Goal: Task Accomplishment & Management: Complete application form

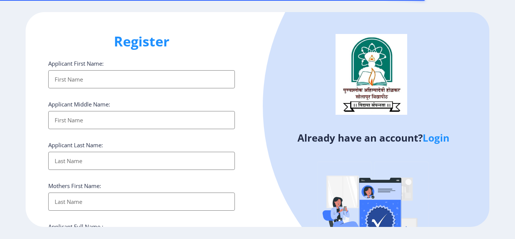
select select
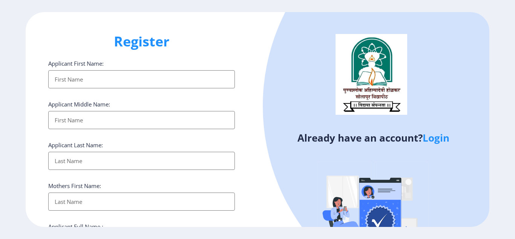
type input "[EMAIL_ADDRESS][DOMAIN_NAME]"
click at [124, 80] on input "Applicant First Name:" at bounding box center [141, 79] width 187 height 18
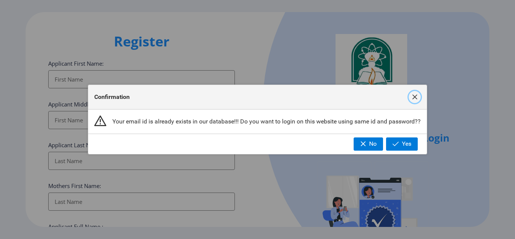
click at [412, 97] on span "button" at bounding box center [415, 97] width 6 height 6
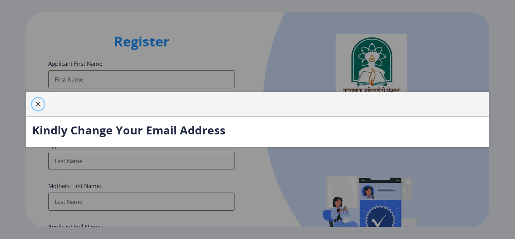
click at [37, 103] on span "button" at bounding box center [38, 104] width 6 height 6
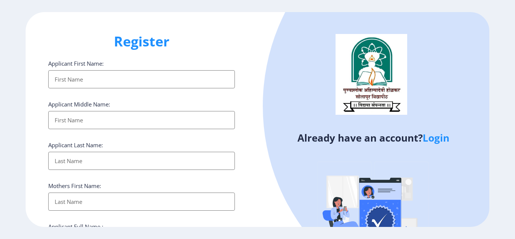
click at [86, 77] on input "Applicant First Name:" at bounding box center [141, 79] width 187 height 18
click at [87, 80] on input "Applicant First Name:" at bounding box center [141, 79] width 187 height 18
type input "[PERSON_NAME]"
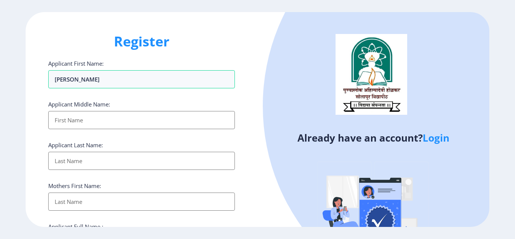
click at [79, 124] on input "Applicant First Name:" at bounding box center [141, 120] width 187 height 18
type input "[PERSON_NAME]"
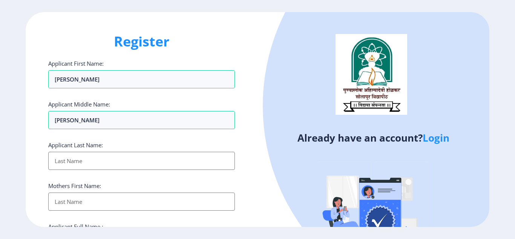
click at [80, 161] on input "Applicant First Name:" at bounding box center [141, 161] width 187 height 18
type input "[PERSON_NAME]"
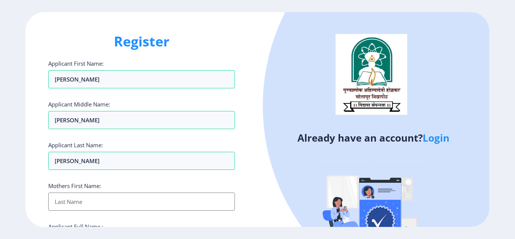
click at [81, 207] on input "Applicant First Name:" at bounding box center [141, 201] width 187 height 18
click at [89, 199] on input "Applicant First Name:" at bounding box center [141, 201] width 187 height 18
type input "[PERSON_NAME]"
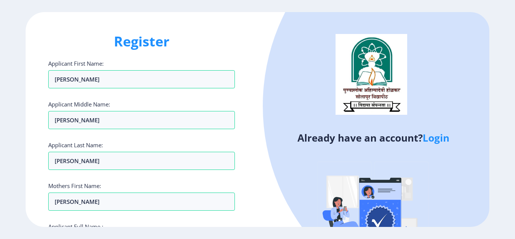
click at [504, 219] on ngx-register "Register Applicant First Name: [PERSON_NAME] Applicant Middle Name: [PERSON_NAM…" at bounding box center [257, 119] width 515 height 215
click at [512, 228] on div "Register Applicant First Name: [PERSON_NAME] Applicant Middle Name: [PERSON_NAM…" at bounding box center [257, 119] width 515 height 239
click at [502, 212] on ngx-register "Register Applicant First Name: [PERSON_NAME] Applicant Middle Name: [PERSON_NAM…" at bounding box center [257, 119] width 515 height 215
click at [468, 193] on div at bounding box center [469, 106] width 412 height 412
click at [267, 205] on div "Already have an account? Login" at bounding box center [374, 145] width 232 height 267
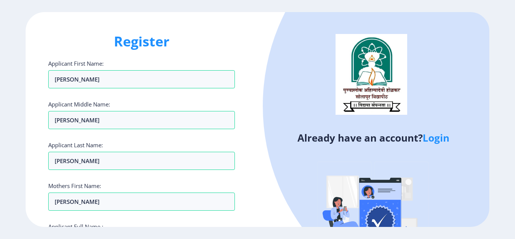
click at [515, 64] on ngx-register "Register Applicant First Name: [PERSON_NAME] Applicant Middle Name: [PERSON_NAM…" at bounding box center [257, 119] width 515 height 215
click at [248, 107] on div "Register Applicant First Name: [PERSON_NAME] Applicant Middle Name: [PERSON_NAM…" at bounding box center [142, 119] width 232 height 215
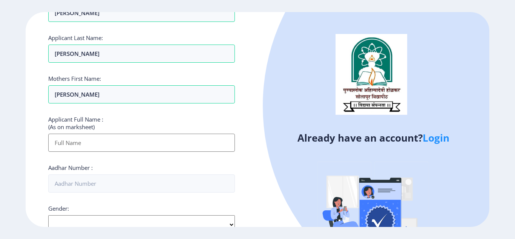
scroll to position [121, 0]
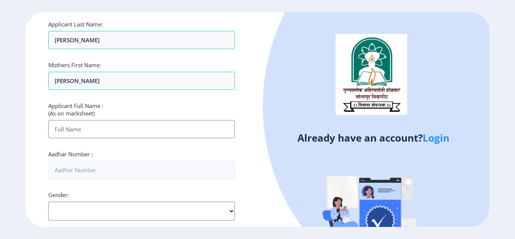
click at [91, 131] on input "Applicant First Name:" at bounding box center [141, 129] width 187 height 18
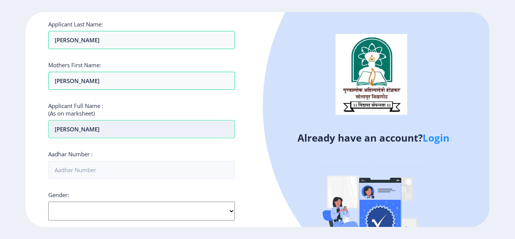
click at [100, 130] on input "[PERSON_NAME]" at bounding box center [141, 129] width 187 height 18
click at [54, 131] on input "[PERSON_NAME]" at bounding box center [141, 129] width 187 height 18
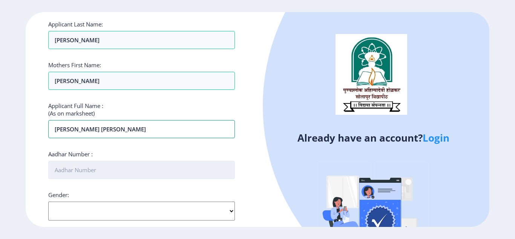
type input "[PERSON_NAME] [PERSON_NAME]"
click at [94, 172] on input "Aadhar Number :" at bounding box center [141, 170] width 187 height 18
click at [82, 170] on input "Aadhar Number :" at bounding box center [141, 170] width 187 height 18
type input "743069177755"
click at [115, 216] on select "Select Gender [DEMOGRAPHIC_DATA] [DEMOGRAPHIC_DATA] Other" at bounding box center [141, 210] width 187 height 19
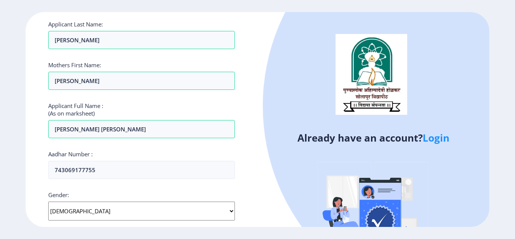
click at [48, 201] on select "Select Gender [DEMOGRAPHIC_DATA] [DEMOGRAPHIC_DATA] Other" at bounding box center [141, 210] width 187 height 19
click at [271, 208] on div "Already have an account? Login" at bounding box center [374, 145] width 232 height 267
click at [505, 206] on ngx-register "Register Applicant First Name: [PERSON_NAME] Applicant Middle Name: [PERSON_NAM…" at bounding box center [257, 119] width 515 height 215
click at [254, 188] on div "Register Applicant First Name: [PERSON_NAME] Applicant Middle Name: [PERSON_NAM…" at bounding box center [142, 119] width 232 height 215
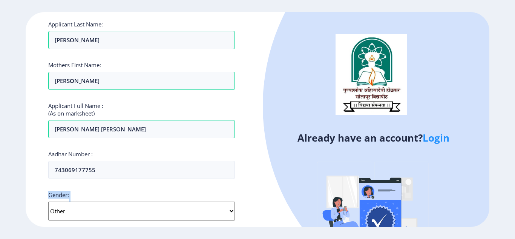
click at [254, 188] on div "Register Applicant First Name: [PERSON_NAME] Applicant Middle Name: [PERSON_NAM…" at bounding box center [142, 119] width 232 height 215
click at [230, 211] on select "Select Gender [DEMOGRAPHIC_DATA] [DEMOGRAPHIC_DATA] Other" at bounding box center [141, 210] width 187 height 19
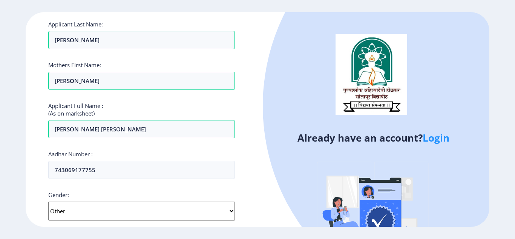
select select "[DEMOGRAPHIC_DATA]"
click at [48, 201] on select "Select Gender [DEMOGRAPHIC_DATA] [DEMOGRAPHIC_DATA] Other" at bounding box center [141, 210] width 187 height 19
click at [504, 198] on ngx-register "Register Applicant First Name: [PERSON_NAME] Applicant Middle Name: [PERSON_NAM…" at bounding box center [257, 119] width 515 height 215
click at [218, 156] on div "Aadhar Number : 743069177755" at bounding box center [141, 164] width 187 height 29
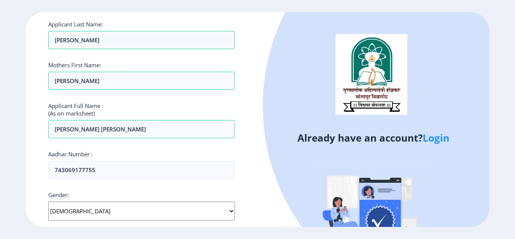
click at [258, 157] on div "Already have an account? Login" at bounding box center [374, 145] width 232 height 267
click at [509, 189] on ngx-register "Register Applicant First Name: [PERSON_NAME] Applicant Middle Name: [PERSON_NAM…" at bounding box center [257, 119] width 515 height 215
click at [250, 100] on div "Register Applicant First Name: [PERSON_NAME] Applicant Middle Name: [PERSON_NAM…" at bounding box center [142, 119] width 232 height 215
click at [245, 166] on div "Register Applicant First Name: [PERSON_NAME] Applicant Middle Name: [PERSON_NAM…" at bounding box center [142, 119] width 232 height 215
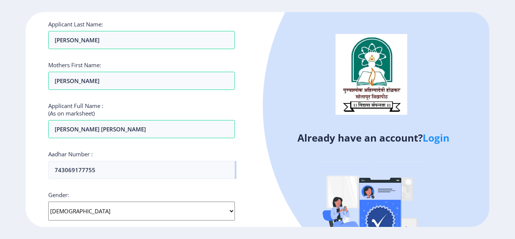
click at [245, 166] on div "Register Applicant First Name: [PERSON_NAME] Applicant Middle Name: [PERSON_NAM…" at bounding box center [142, 119] width 232 height 215
click at [258, 178] on div "Already have an account? Login" at bounding box center [374, 145] width 232 height 267
click at [250, 189] on div "Register Applicant First Name: [PERSON_NAME] Applicant Middle Name: [PERSON_NAM…" at bounding box center [142, 119] width 232 height 215
click at [515, 219] on ngx-register "Register Applicant First Name: [PERSON_NAME] Applicant Middle Name: [PERSON_NAM…" at bounding box center [257, 119] width 515 height 215
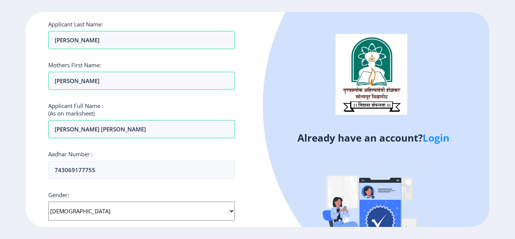
click at [505, 135] on ngx-register "Register Applicant First Name: [PERSON_NAME] Applicant Middle Name: [PERSON_NAM…" at bounding box center [257, 119] width 515 height 215
click at [242, 78] on div "Register Applicant First Name: [PERSON_NAME] Applicant Middle Name: [PERSON_NAM…" at bounding box center [142, 119] width 232 height 215
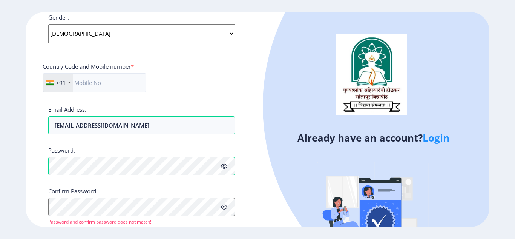
scroll to position [302, 0]
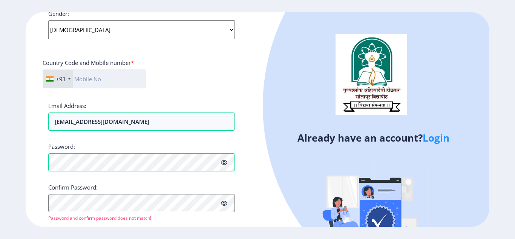
click at [96, 83] on input "text" at bounding box center [95, 78] width 104 height 19
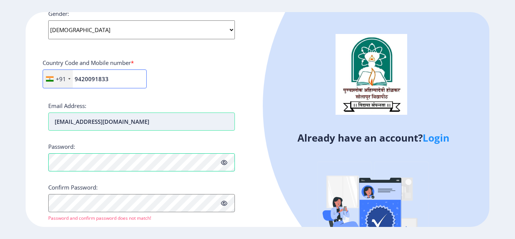
type input "9420091833"
drag, startPoint x: 101, startPoint y: 122, endPoint x: 55, endPoint y: 127, distance: 46.3
click at [55, 127] on input "[EMAIL_ADDRESS][DOMAIN_NAME]" at bounding box center [141, 121] width 187 height 18
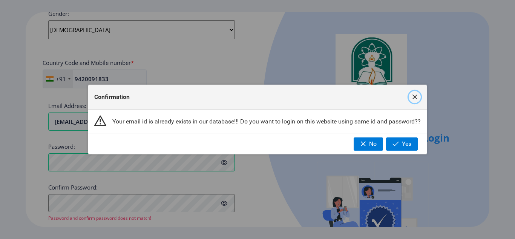
click at [414, 96] on span "button" at bounding box center [415, 97] width 6 height 6
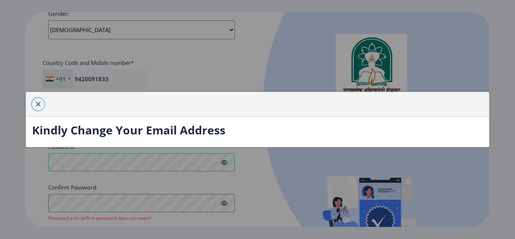
click at [40, 104] on span "button" at bounding box center [38, 104] width 6 height 6
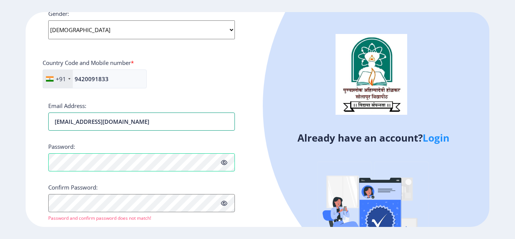
drag, startPoint x: 137, startPoint y: 127, endPoint x: 46, endPoint y: 129, distance: 91.3
click at [46, 129] on div "Register Applicant First Name: [PERSON_NAME] Applicant Middle Name: [PERSON_NAM…" at bounding box center [142, 119] width 232 height 215
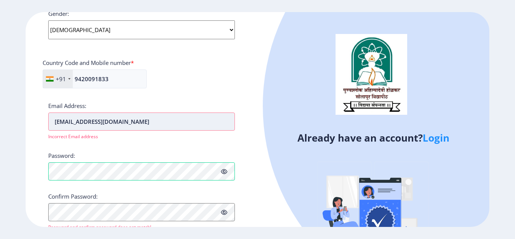
click at [56, 122] on input "[EMAIL_ADDRESS][DOMAIN_NAME]" at bounding box center [141, 121] width 187 height 18
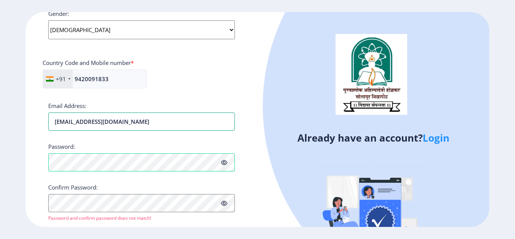
type input "[EMAIL_ADDRESS][DOMAIN_NAME]"
click at [105, 143] on div "Password:" at bounding box center [141, 157] width 187 height 29
click at [222, 163] on icon at bounding box center [224, 163] width 6 height 6
click at [44, 169] on div "Register Applicant First Name: [PERSON_NAME] Applicant Middle Name: [PERSON_NAM…" at bounding box center [142, 119] width 232 height 215
click at [183, 185] on div "Confirm Password: Password and confirm password does not match!" at bounding box center [141, 202] width 187 height 38
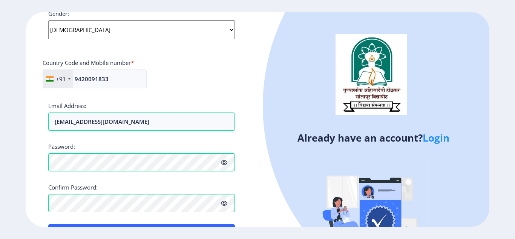
click at [271, 199] on div "Already have an account? Login" at bounding box center [374, 145] width 232 height 267
click at [264, 175] on div "Already have an account? Login" at bounding box center [374, 145] width 232 height 267
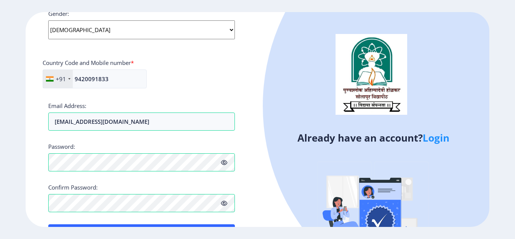
click at [243, 73] on div "Register Applicant First Name: [PERSON_NAME] Applicant Middle Name: [PERSON_NAM…" at bounding box center [142, 119] width 232 height 215
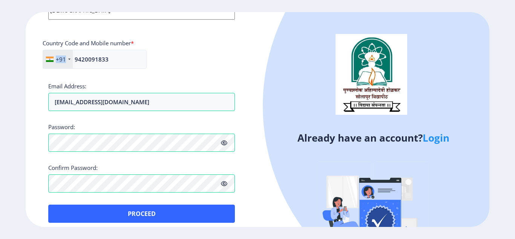
scroll to position [328, 0]
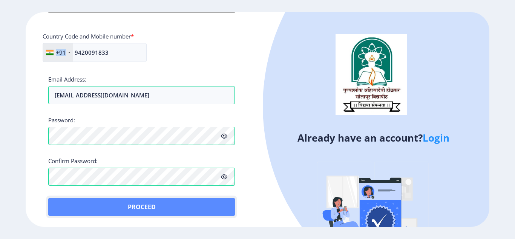
click at [183, 207] on button "Proceed" at bounding box center [141, 207] width 187 height 18
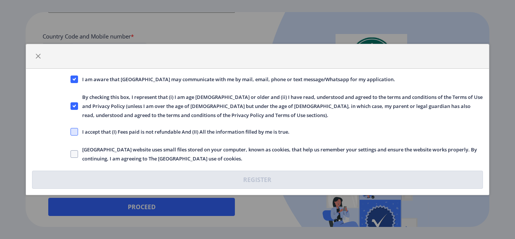
click at [76, 135] on span at bounding box center [75, 132] width 8 height 8
click at [71, 132] on input "I accept that (I) Fees paid is not refundable And (II) All the information fill…" at bounding box center [71, 132] width 0 height 0
checkbox input "true"
click at [73, 155] on span at bounding box center [75, 154] width 8 height 8
click at [71, 154] on input "[GEOGRAPHIC_DATA] website uses small files stored on your computer, known as co…" at bounding box center [71, 154] width 0 height 0
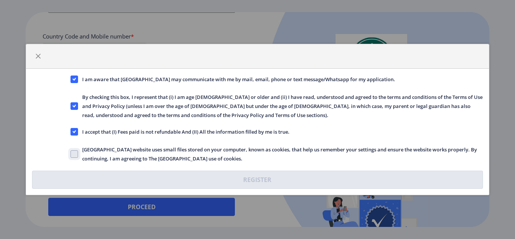
checkbox input "true"
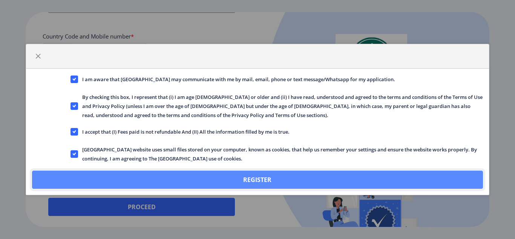
click at [259, 178] on button "Register" at bounding box center [257, 179] width 451 height 18
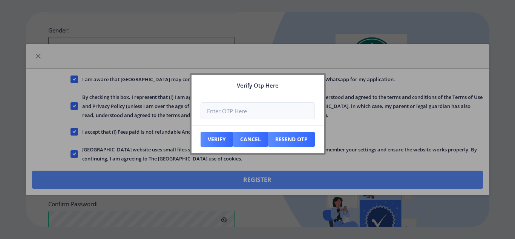
scroll to position [371, 0]
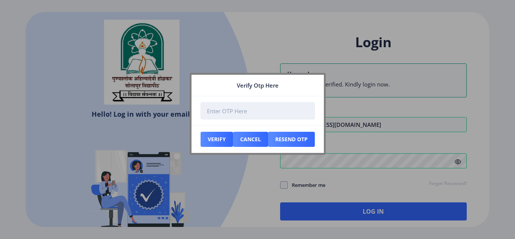
click at [253, 114] on input "number" at bounding box center [258, 110] width 114 height 17
type input "[EMAIL_ADDRESS][DOMAIN_NAME]"
click at [258, 115] on input "number" at bounding box center [258, 110] width 114 height 17
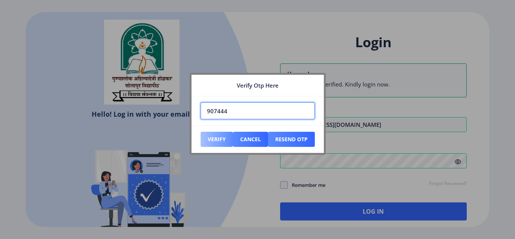
type input "907444"
click at [217, 143] on button "Verify" at bounding box center [217, 139] width 32 height 15
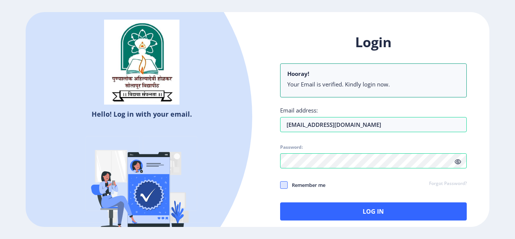
click at [285, 186] on span at bounding box center [284, 185] width 8 height 8
click at [281, 185] on input "Remember me" at bounding box center [280, 184] width 0 height 0
checkbox input "true"
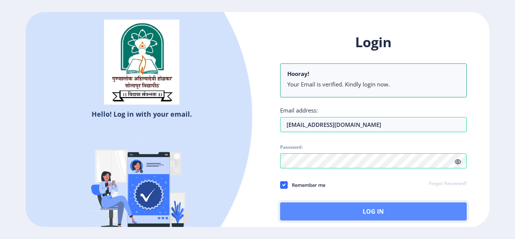
click at [359, 208] on button "Log In" at bounding box center [373, 211] width 187 height 18
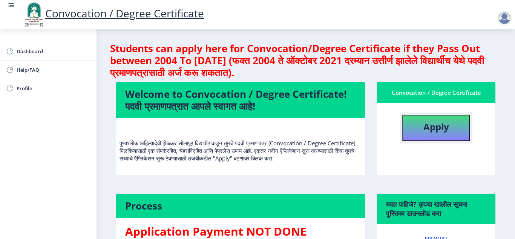
click at [424, 134] on button "Apply" at bounding box center [436, 128] width 68 height 26
select select
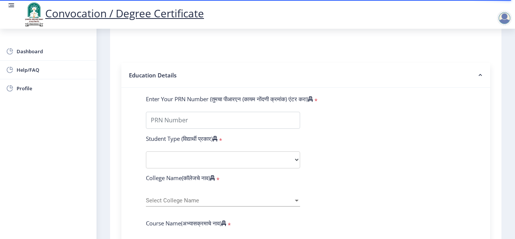
scroll to position [151, 0]
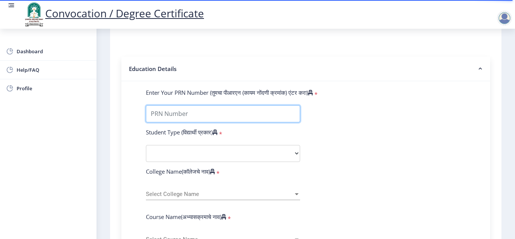
click at [161, 113] on input "Enter Your PRN Number (तुमचा पीआरएन (कायम नोंदणी क्रमांक) एंटर करा)" at bounding box center [223, 113] width 154 height 17
type input "p"
type input "P82057"
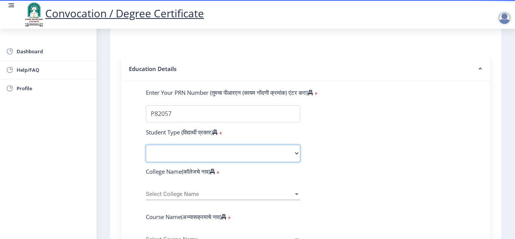
click at [166, 151] on select "Select Student Type Regular External" at bounding box center [223, 153] width 154 height 17
select select "Regular"
click at [146, 145] on select "Select Student Type Regular External" at bounding box center [223, 153] width 154 height 17
click at [223, 193] on span "Select College Name" at bounding box center [219, 194] width 147 height 6
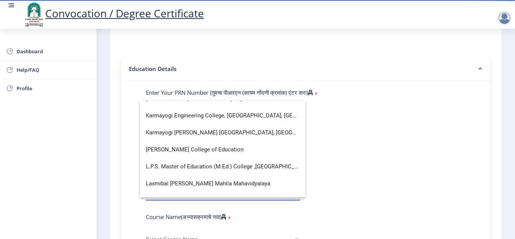
scroll to position [964, 0]
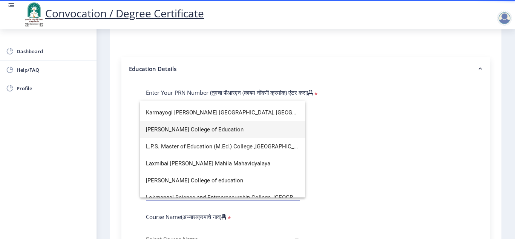
click at [195, 131] on span "[PERSON_NAME] College of Education" at bounding box center [222, 129] width 153 height 17
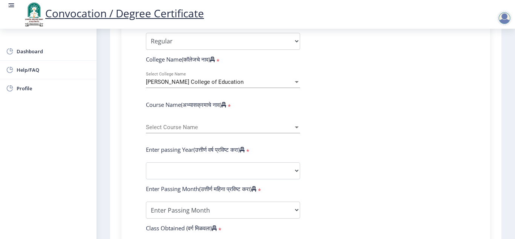
scroll to position [272, 0]
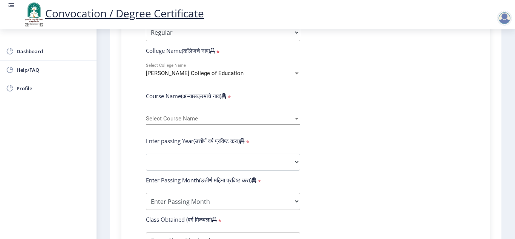
click at [212, 116] on span "Select Course Name" at bounding box center [219, 118] width 147 height 6
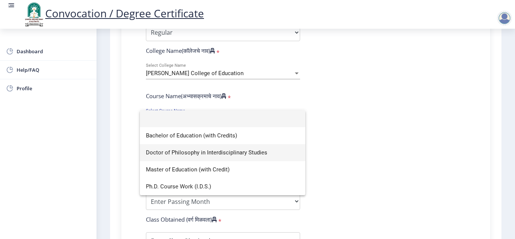
click at [188, 152] on span "Doctor of Philosophy in Interdisciplinary Studies" at bounding box center [222, 152] width 153 height 17
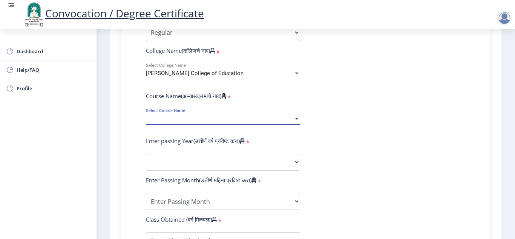
select select "January"
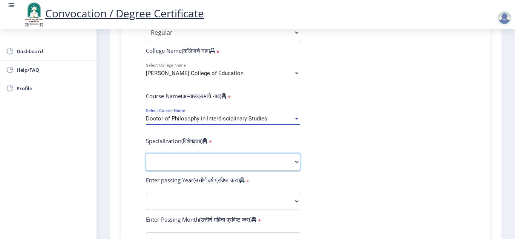
click at [250, 166] on select "Specialization Education Physical Education Social Work Other" at bounding box center [223, 161] width 154 height 17
select select "Education"
click at [146, 153] on select "Specialization Education Physical Education Social Work Other" at bounding box center [223, 161] width 154 height 17
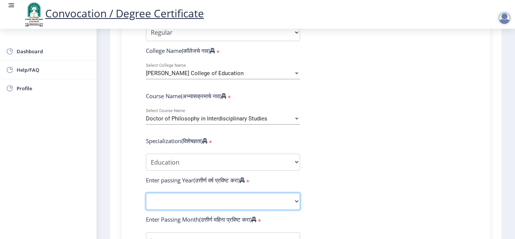
click at [270, 206] on select "2025 2024 2023 2022 2021 2020 2019 2018 2017 2016 2015 2014 2013 2012 2011 2010…" at bounding box center [223, 201] width 154 height 17
select select "2025"
click at [146, 193] on select "2025 2024 2023 2022 2021 2020 2019 2018 2017 2016 2015 2014 2013 2012 2011 2010…" at bounding box center [223, 201] width 154 height 17
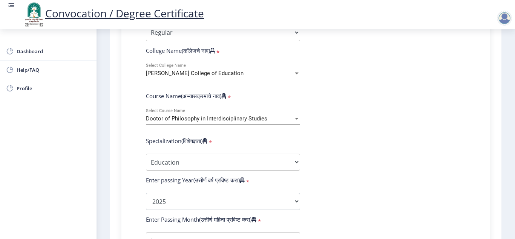
click at [373, 198] on form "Enter Your PRN Number (तुमचा पीआरएन (कायम नोंदणी क्रमांक) एंटर करा) * Student T…" at bounding box center [305, 207] width 331 height 479
click at [457, 201] on form "Enter Your PRN Number (तुमचा पीआरएन (कायम नोंदणी क्रमांक) एंटर करा) * Student T…" at bounding box center [305, 207] width 331 height 479
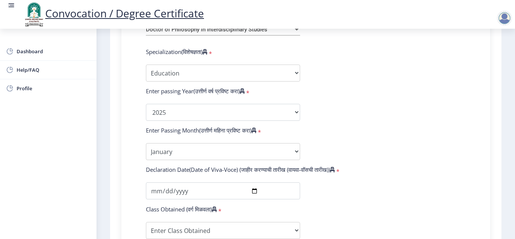
scroll to position [362, 0]
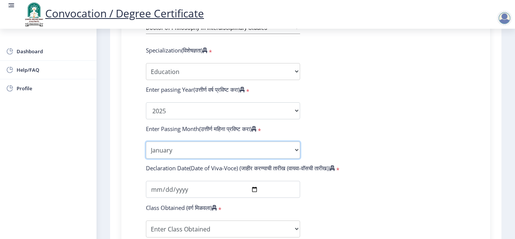
click at [296, 149] on select "Enter Passing Month January February March April May June July August September…" at bounding box center [223, 149] width 154 height 17
select select "August"
click at [146, 141] on select "Enter Passing Month January February March April May June July August September…" at bounding box center [223, 149] width 154 height 17
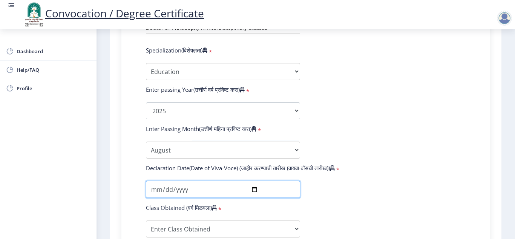
click at [205, 191] on input "date" at bounding box center [223, 189] width 154 height 17
click at [192, 191] on input "date" at bounding box center [223, 189] width 154 height 17
click at [253, 191] on input "date" at bounding box center [223, 189] width 154 height 17
type input "[DATE]"
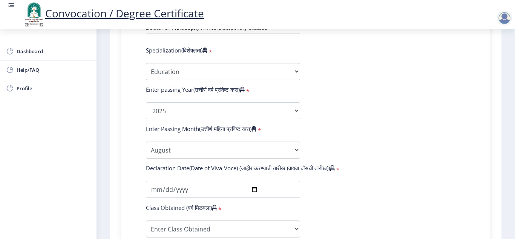
click at [484, 218] on div "Enter Your PRN Number (तुमचा पीआरएन (कायम नोंदणी क्रमांक) एंटर करा) * Student T…" at bounding box center [305, 120] width 369 height 500
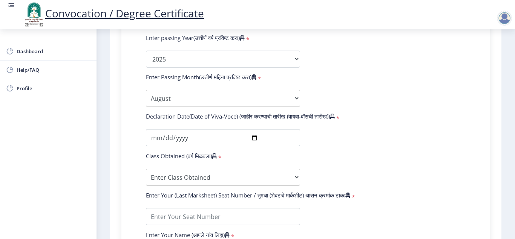
scroll to position [422, 0]
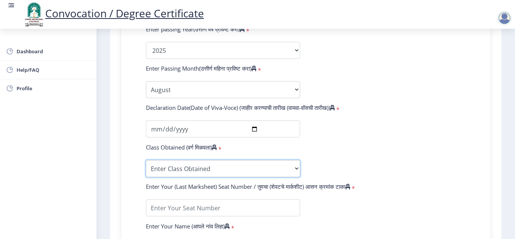
click at [296, 168] on select "Enter Class Obtained FIRST CLASS WITH DISTINCTION FIRST CLASS HIGHER SECOND CLA…" at bounding box center [223, 168] width 154 height 17
select select "Grade B+"
click at [146, 160] on select "Enter Class Obtained FIRST CLASS WITH DISTINCTION FIRST CLASS HIGHER SECOND CLA…" at bounding box center [223, 168] width 154 height 17
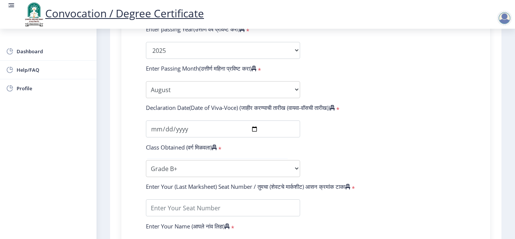
click at [456, 192] on div "Enter Your (Last Marksheet) Seat Number / तुमचा (शेवटचे मार्कशीट) आसन क्रमांक ट…" at bounding box center [305, 188] width 331 height 11
click at [488, 219] on div "Instructions (सूचना) 1. पदवी प्रमाणपत्रासाठी शैक्षणिक तपशील चरणावर, तुम्हाला तु…" at bounding box center [306, 5] width 384 height 712
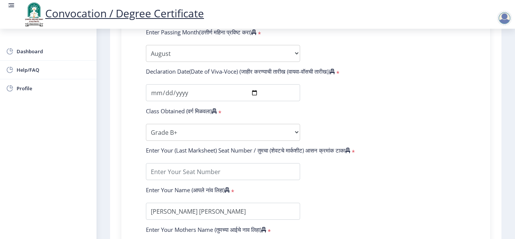
scroll to position [483, 0]
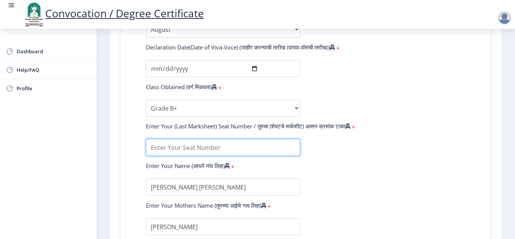
click at [229, 147] on input "textarea" at bounding box center [223, 147] width 154 height 17
type input "1291A0086"
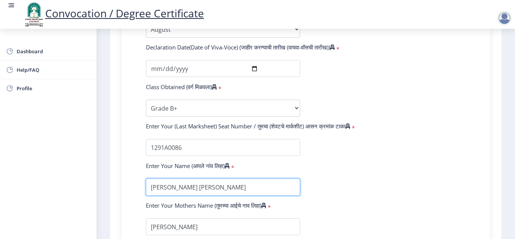
click at [189, 190] on input "textarea" at bounding box center [223, 186] width 154 height 17
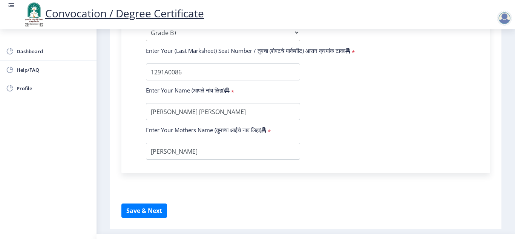
scroll to position [573, 0]
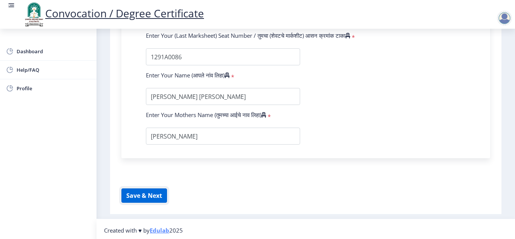
click at [138, 194] on button "Save & Next" at bounding box center [144, 195] width 46 height 14
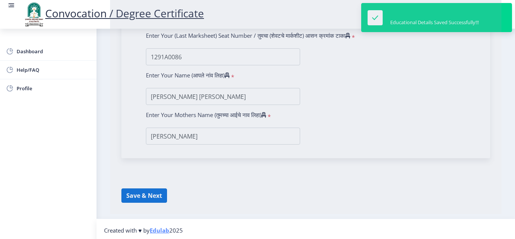
select select
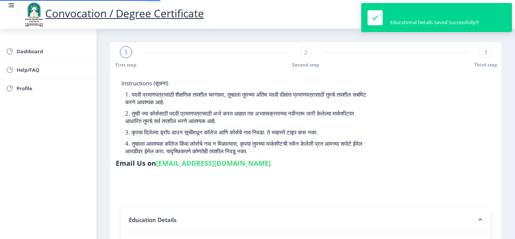
type input "P82057"
select select "Regular"
select select "2025"
select select "Grade B+"
type input "1291A0086"
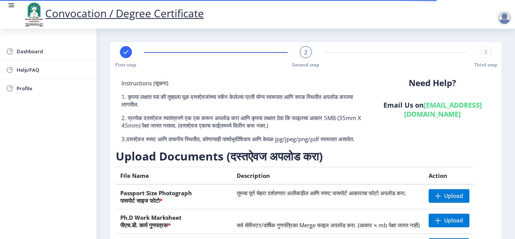
click at [503, 227] on nb-layout-column "First step 2 Second step 3 Third step Instructions (सूचना) 1. कृपया लक्षात घ्या…" at bounding box center [306, 186] width 419 height 314
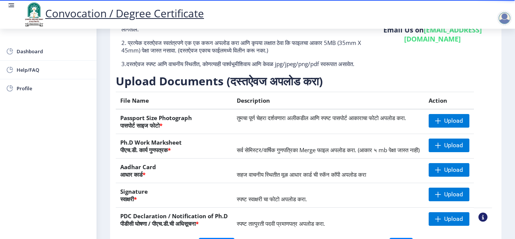
scroll to position [75, 0]
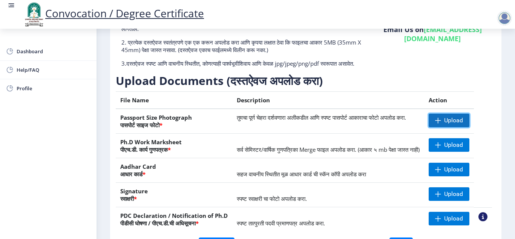
click at [446, 124] on span "Upload" at bounding box center [453, 121] width 19 height 8
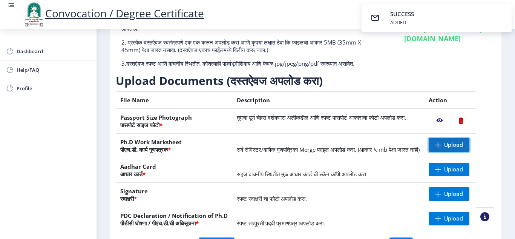
click at [442, 152] on span "Upload" at bounding box center [449, 145] width 41 height 14
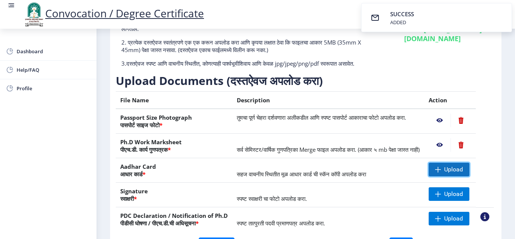
click at [445, 173] on span "Upload" at bounding box center [453, 170] width 19 height 8
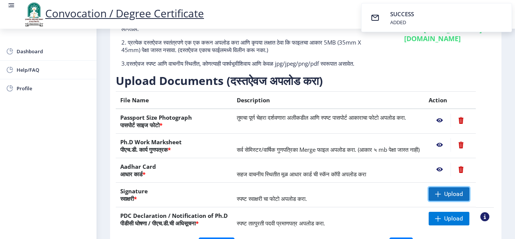
click at [453, 198] on span "Upload" at bounding box center [453, 194] width 19 height 8
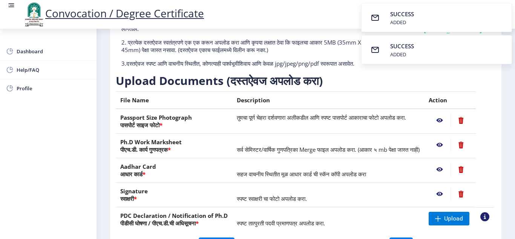
click at [507, 222] on nb-layout-column "First step 2 Second step 3 Third step Instructions (सूचना) 1. कृपया लक्षात घ्या…" at bounding box center [306, 110] width 419 height 314
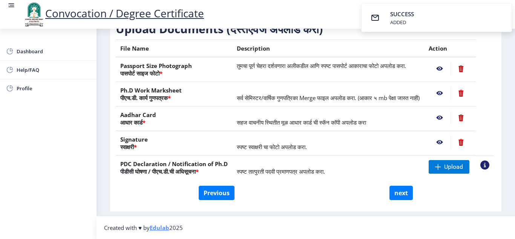
scroll to position [136, 0]
click at [444, 173] on span "Upload" at bounding box center [449, 167] width 41 height 14
click at [399, 200] on button "next" at bounding box center [401, 193] width 23 height 14
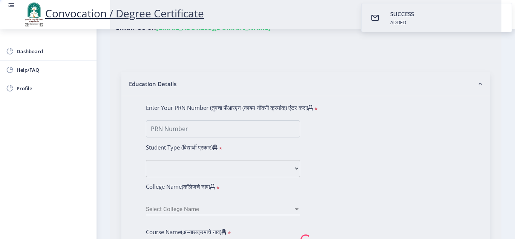
select select
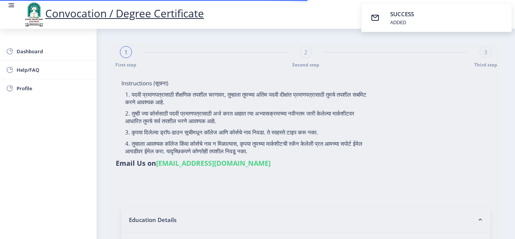
select select
type input "[PERSON_NAME] [PERSON_NAME]"
type input "[PERSON_NAME]"
type input "P82057"
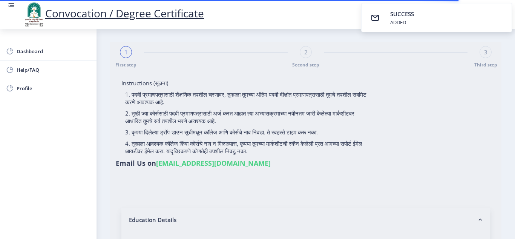
select select "Regular"
select select "2025"
select select "Grade B+"
type input "1291A0086"
select select "August"
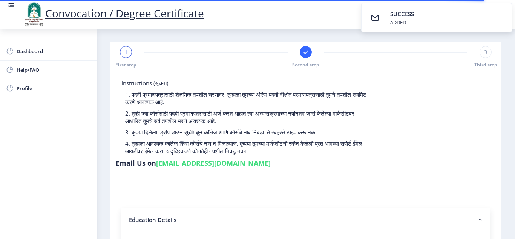
select select
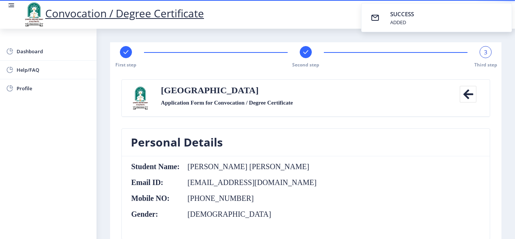
click at [481, 202] on nb-card-body "Student Name: [PERSON_NAME] [PERSON_NAME] Email ID: [EMAIL_ADDRESS][DOMAIN_NAME…" at bounding box center [306, 197] width 368 height 83
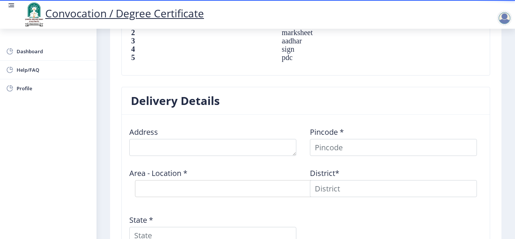
scroll to position [573, 0]
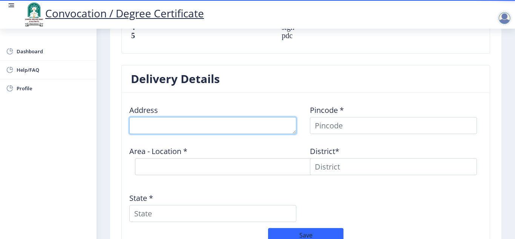
click at [205, 118] on textarea at bounding box center [212, 125] width 167 height 17
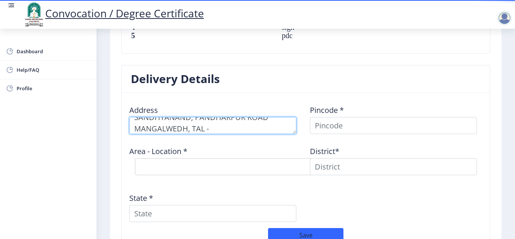
scroll to position [11, 0]
drag, startPoint x: 187, startPoint y: 121, endPoint x: 162, endPoint y: 121, distance: 24.9
click at [162, 121] on textarea at bounding box center [212, 125] width 167 height 17
click at [186, 120] on textarea at bounding box center [212, 125] width 167 height 17
drag, startPoint x: 192, startPoint y: 120, endPoint x: 136, endPoint y: 121, distance: 56.6
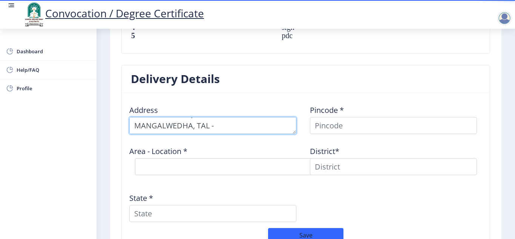
click at [136, 121] on textarea at bounding box center [212, 125] width 167 height 17
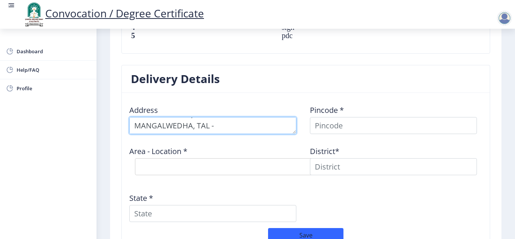
click at [218, 120] on textarea at bounding box center [212, 125] width 167 height 17
paste textarea "MANGALWEDHA"
click at [225, 121] on textarea at bounding box center [212, 125] width 167 height 17
type textarea "SANDHYANAND, PANDHARPUR ROAD MANGALWEDHA, TAL - [GEOGRAPHIC_DATA] DIST - [GEOGR…"
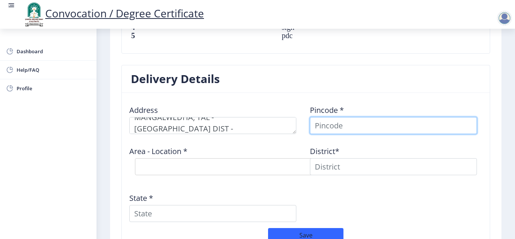
click at [356, 121] on input at bounding box center [393, 125] width 167 height 17
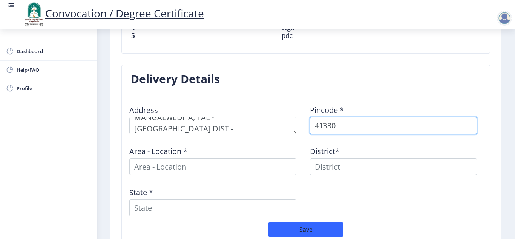
type input "413305"
select select
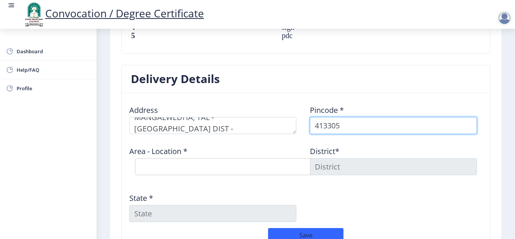
type input "413305"
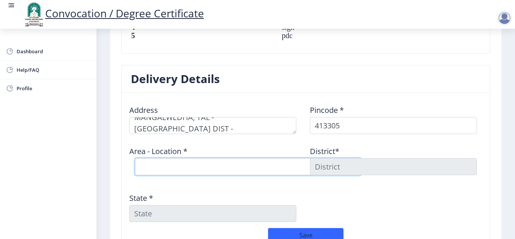
click at [177, 160] on select "Select Area Location [GEOGRAPHIC_DATA] [PERSON_NAME] [PERSON_NAME] B.O Bramhapu…" at bounding box center [248, 166] width 226 height 17
select select "9: Object"
click at [135, 158] on select "Select Area Location [GEOGRAPHIC_DATA] [PERSON_NAME] [PERSON_NAME] B.O Bramhapu…" at bounding box center [248, 166] width 226 height 17
type input "SOLAPUR"
type input "[GEOGRAPHIC_DATA]"
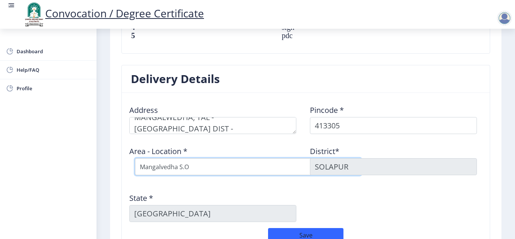
click at [193, 160] on select "Select Area Location [GEOGRAPHIC_DATA] [PERSON_NAME] [PERSON_NAME] B.O Bramhapu…" at bounding box center [248, 166] width 226 height 17
click at [135, 158] on select "Select Area Location [GEOGRAPHIC_DATA] [PERSON_NAME] [PERSON_NAME] B.O Bramhapu…" at bounding box center [248, 166] width 226 height 17
select select "10: Object"
click at [321, 228] on button "Save" at bounding box center [305, 235] width 75 height 14
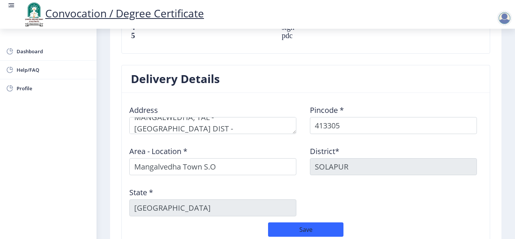
click at [474, 204] on div "Address Pincode * 413305 Area - Location * [GEOGRAPHIC_DATA]* [GEOGRAPHIC_DATA]…" at bounding box center [305, 160] width 361 height 123
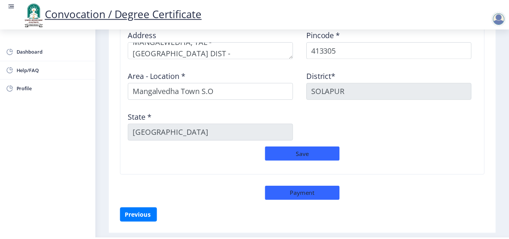
scroll to position [664, 0]
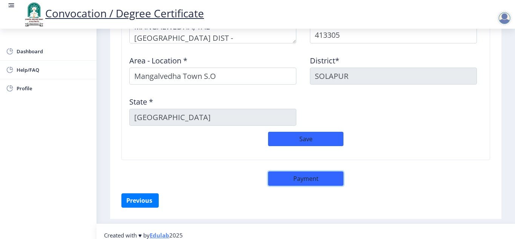
click at [295, 173] on button "Payment" at bounding box center [305, 178] width 75 height 14
select select "sealed"
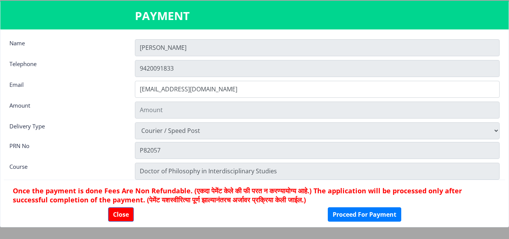
type input "2885"
click at [358, 215] on button "Proceed For Payment" at bounding box center [365, 214] width 74 height 14
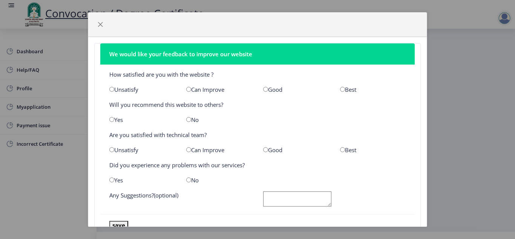
click at [340, 90] on input "radio" at bounding box center [342, 89] width 5 height 5
radio input "true"
click at [340, 150] on input "radio" at bounding box center [342, 149] width 5 height 5
radio input "true"
click at [189, 180] on input "radio" at bounding box center [188, 179] width 5 height 5
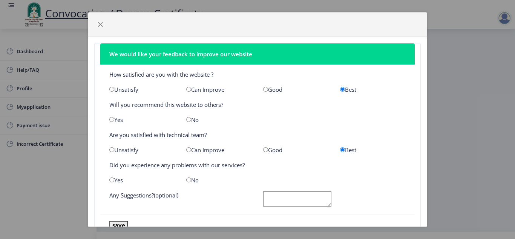
radio input "true"
click at [188, 120] on input "radio" at bounding box center [188, 119] width 5 height 5
radio input "true"
click at [113, 121] on input "radio" at bounding box center [111, 119] width 5 height 5
radio input "true"
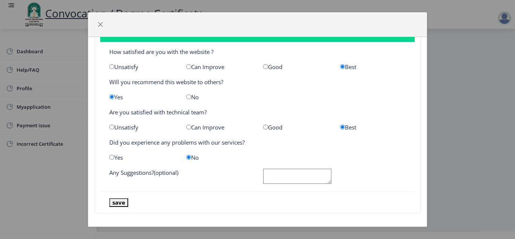
scroll to position [26, 0]
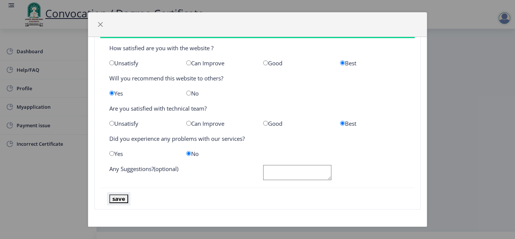
click at [122, 198] on button "save" at bounding box center [118, 198] width 19 height 9
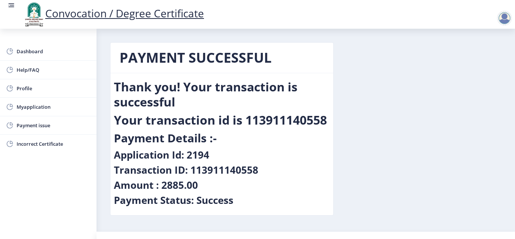
click at [512, 201] on nb-layout-column "PAYMENT SUCCESSFUL Thank you! Your transaction is successful Your transaction i…" at bounding box center [306, 130] width 419 height 203
click at [430, 181] on div "PAYMENT SUCCESSFUL Thank you! Your transaction is successful Your transaction i…" at bounding box center [305, 134] width 403 height 184
click at [35, 110] on span "Myapplication" at bounding box center [54, 106] width 74 height 9
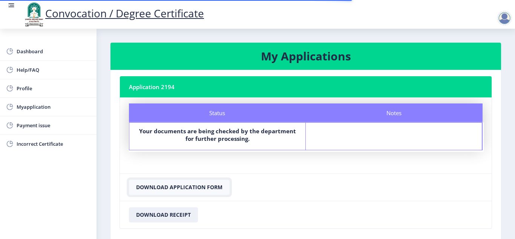
click at [181, 190] on button "Download Application Form" at bounding box center [179, 187] width 101 height 15
